Goal: Task Accomplishment & Management: Use online tool/utility

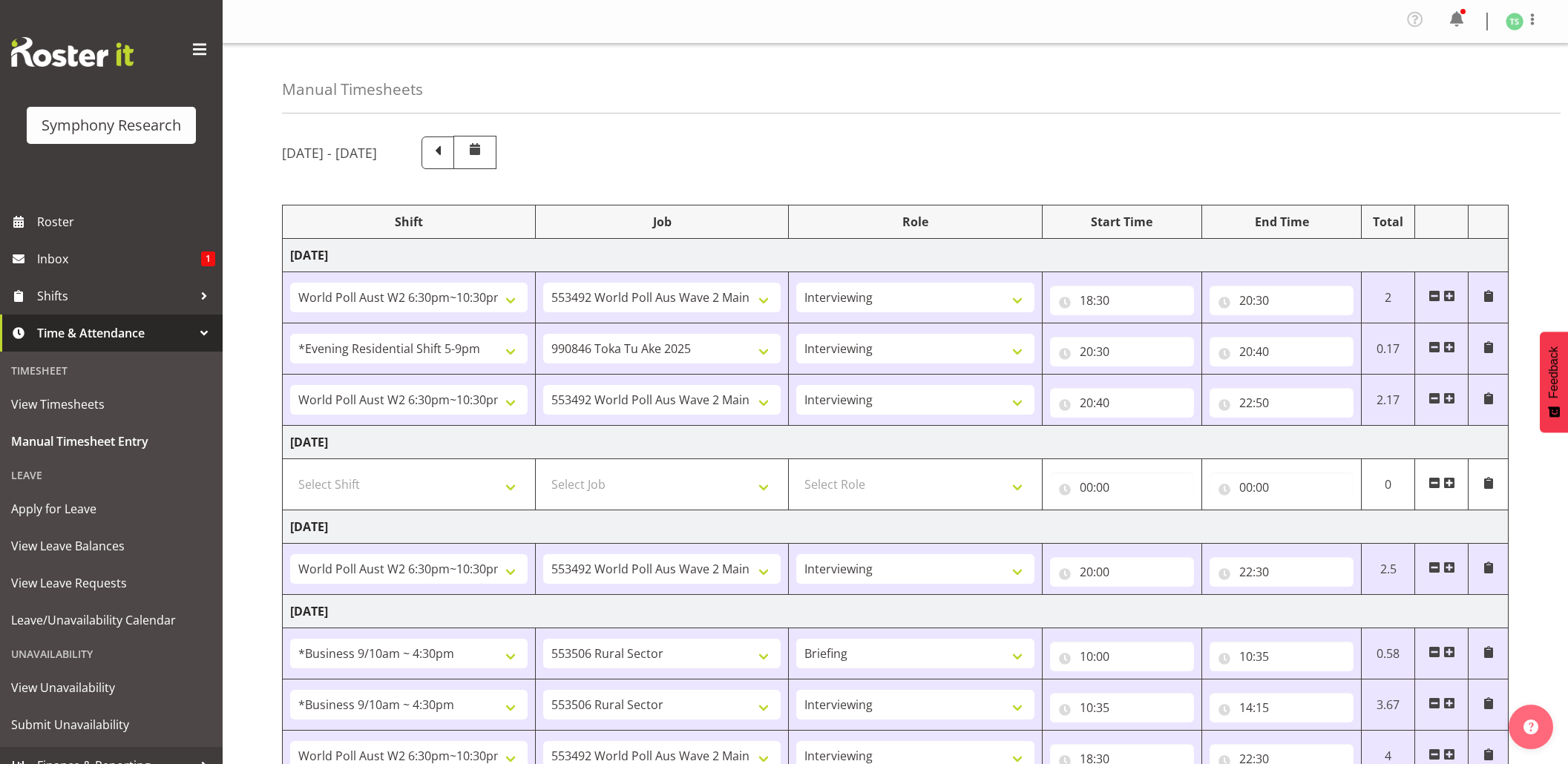
select select "56692"
select select "10499"
select select "47"
select select "48116"
select select "9426"
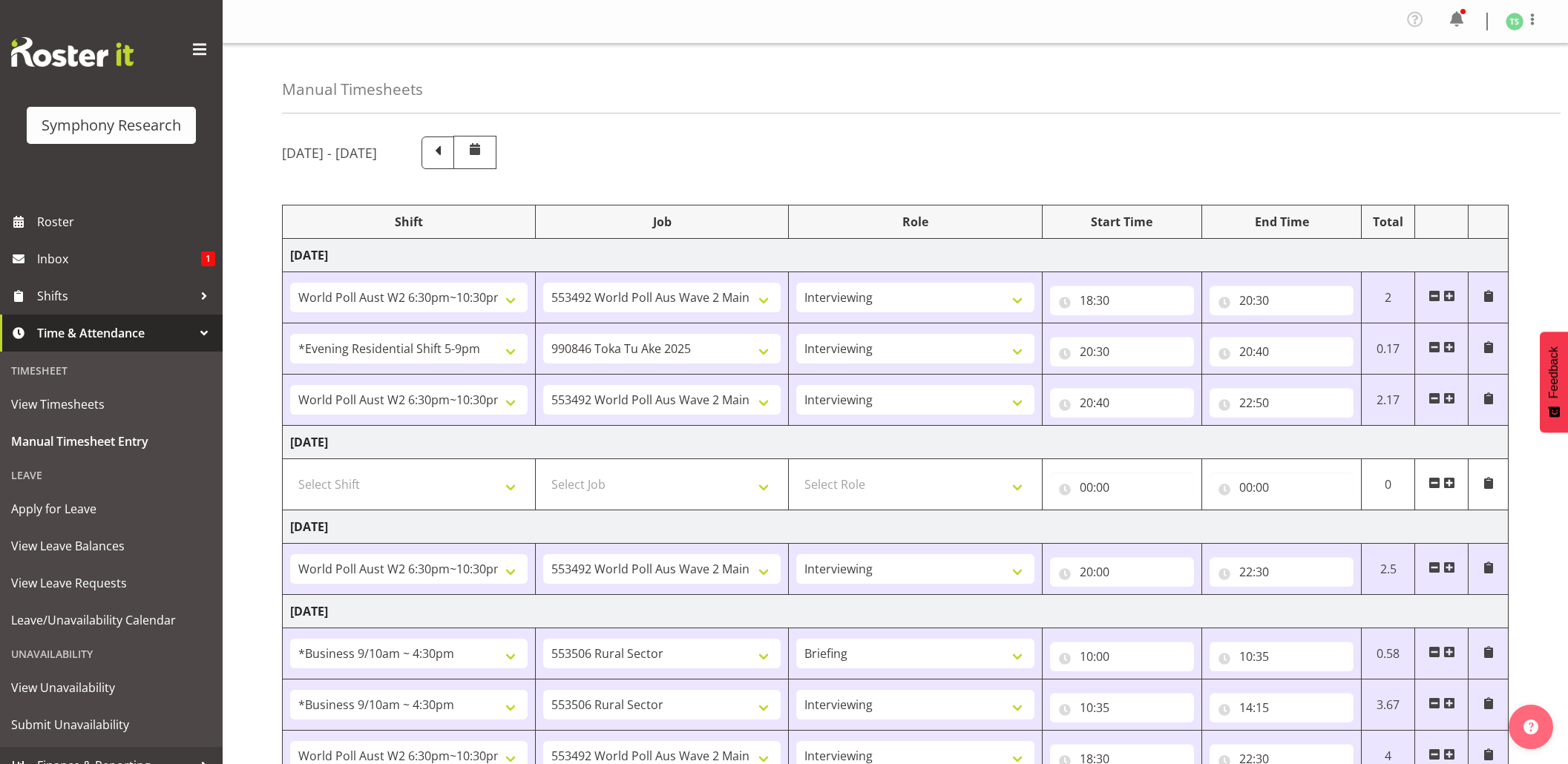
select select "47"
select select "56692"
select select "10499"
select select "47"
select select "56692"
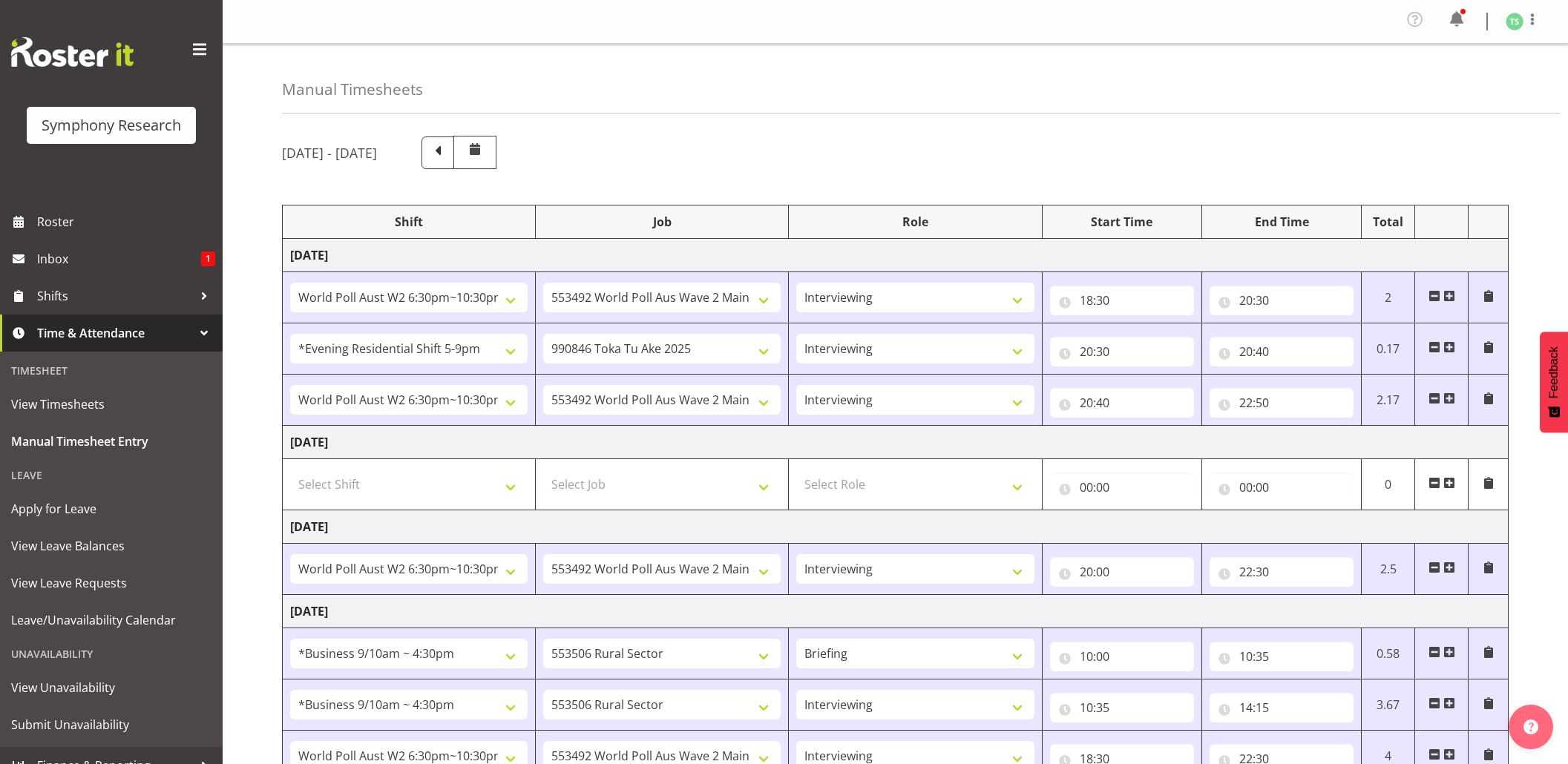
select select "10499"
select select "47"
select select "26078"
select select "10587"
select select "26078"
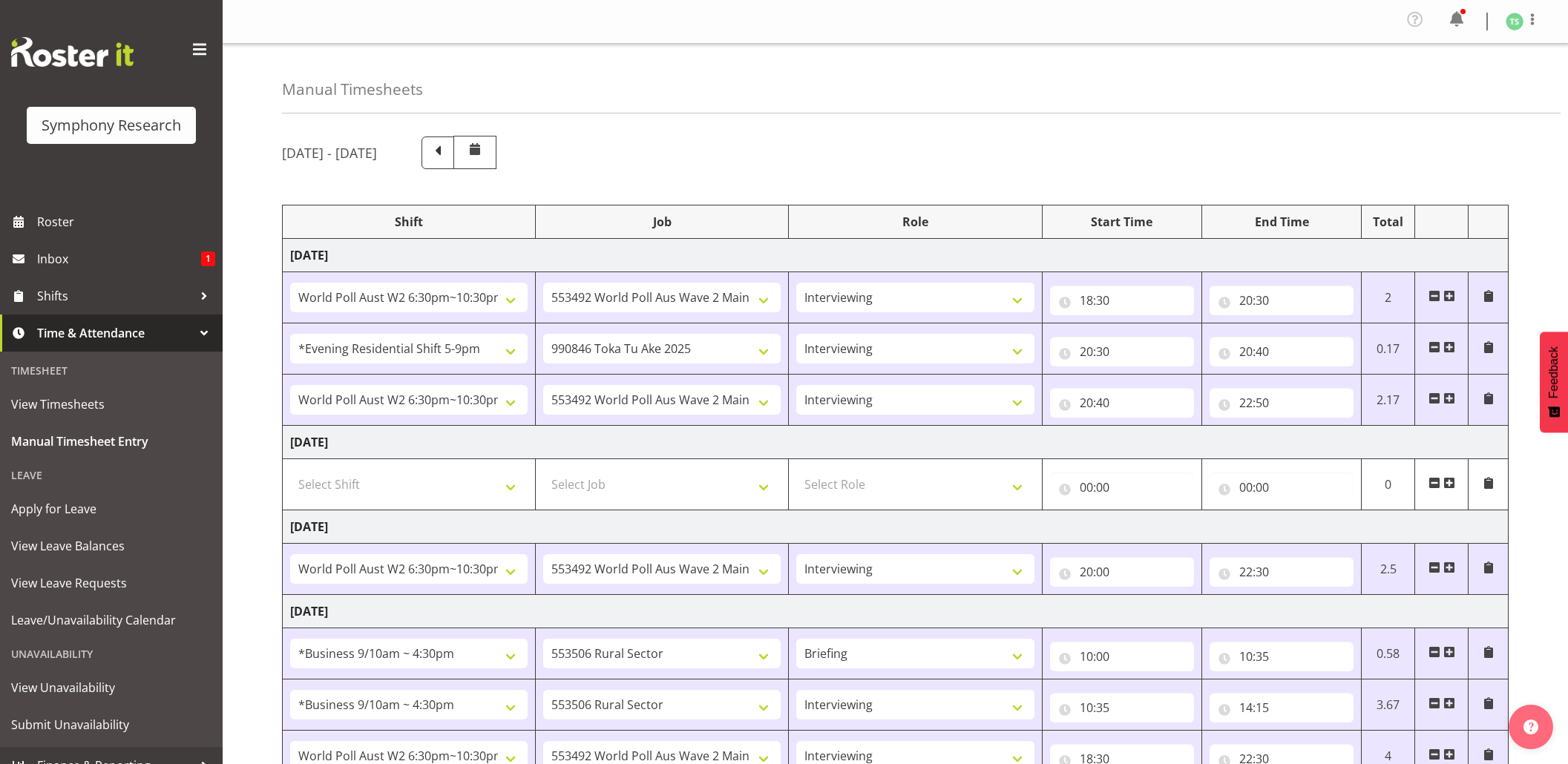
select select "10587"
select select "47"
select select "56692"
select select "10499"
select select "47"
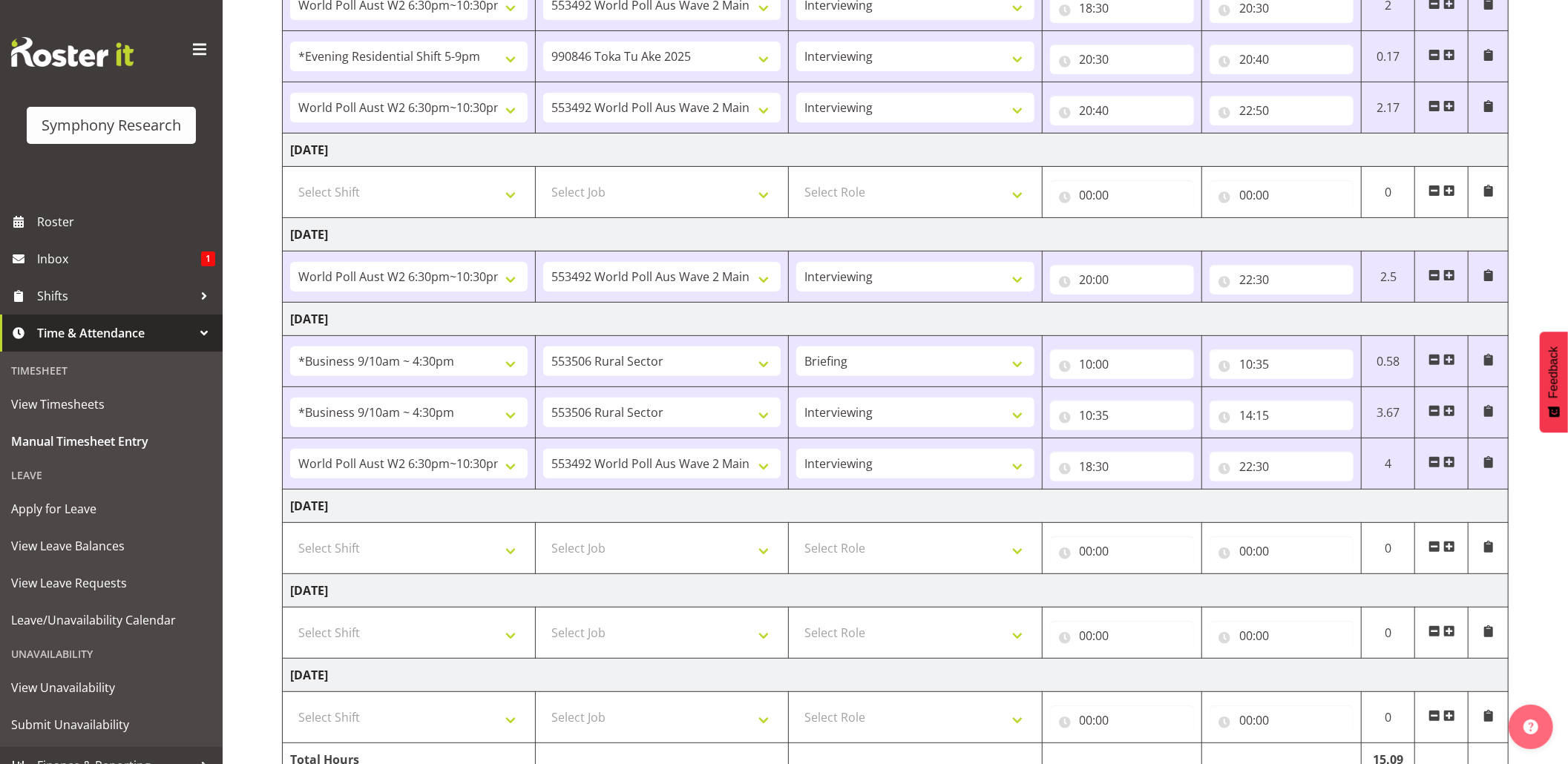
scroll to position [376, 0]
